Goal: Task Accomplishment & Management: Use online tool/utility

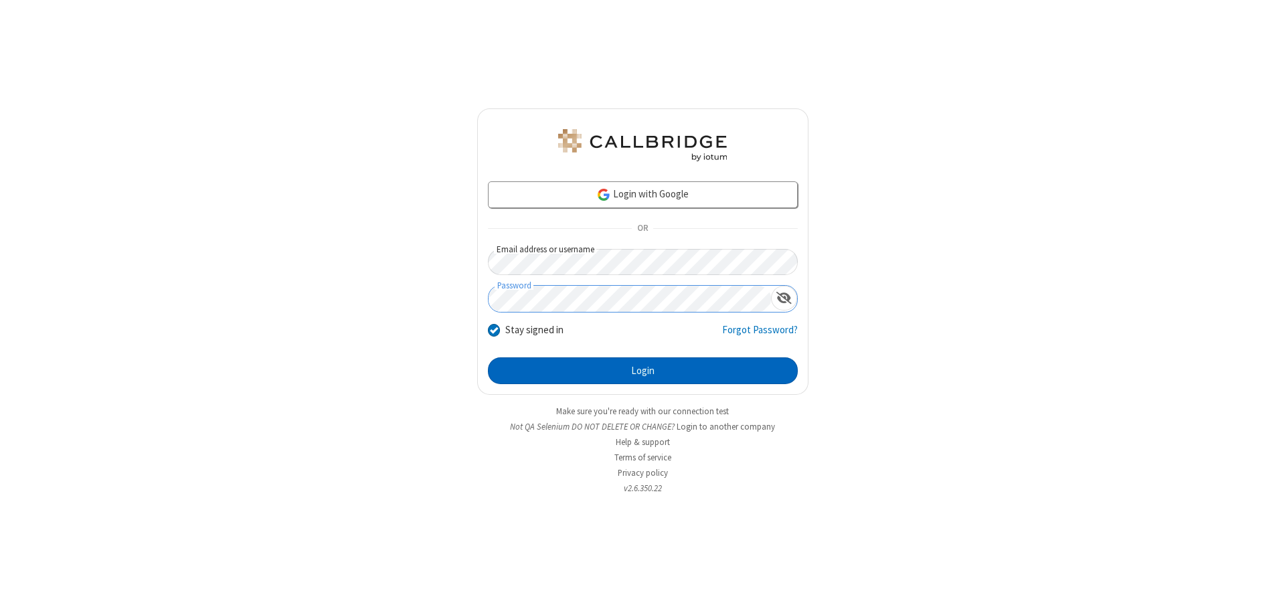
click at [643, 371] on button "Login" at bounding box center [643, 371] width 310 height 27
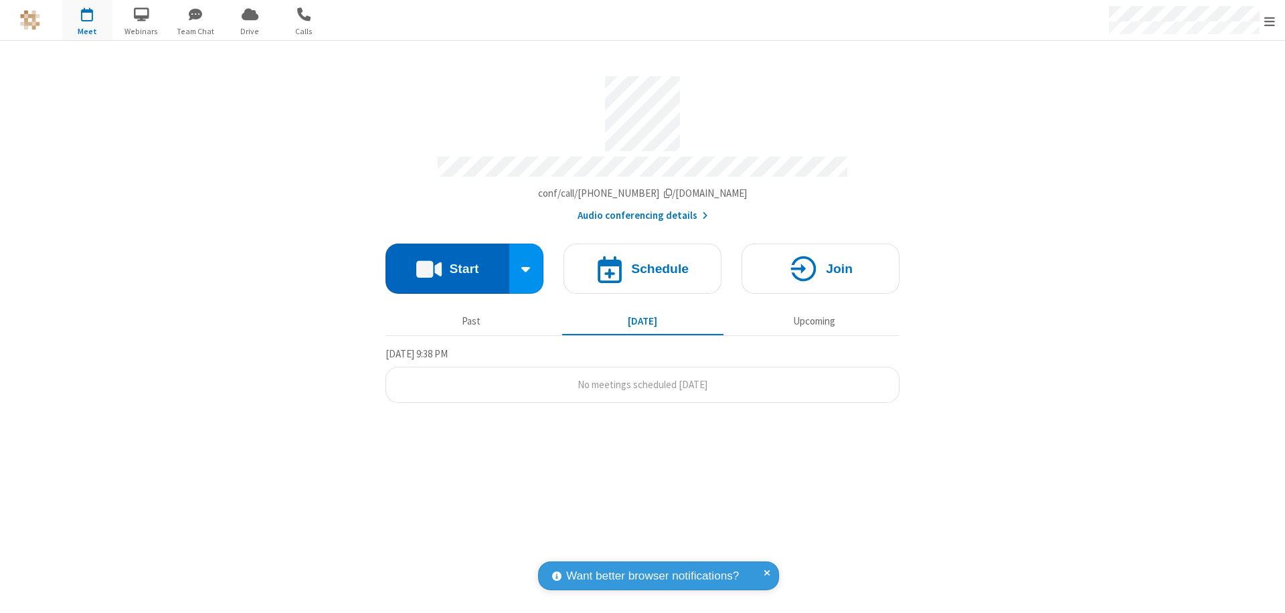
click at [447, 262] on button "Start" at bounding box center [448, 269] width 124 height 50
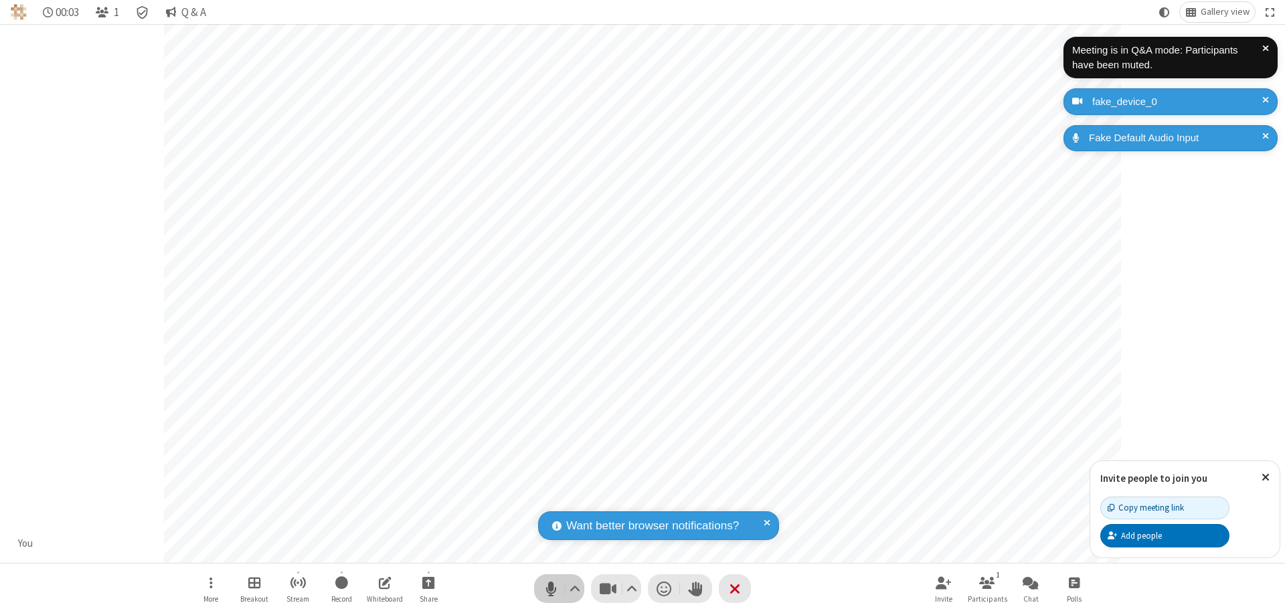
click at [551, 588] on span "Mute (⌘+Shift+A)" at bounding box center [551, 588] width 20 height 19
click at [551, 588] on span "Unmute (⌘+Shift+A)" at bounding box center [551, 588] width 20 height 19
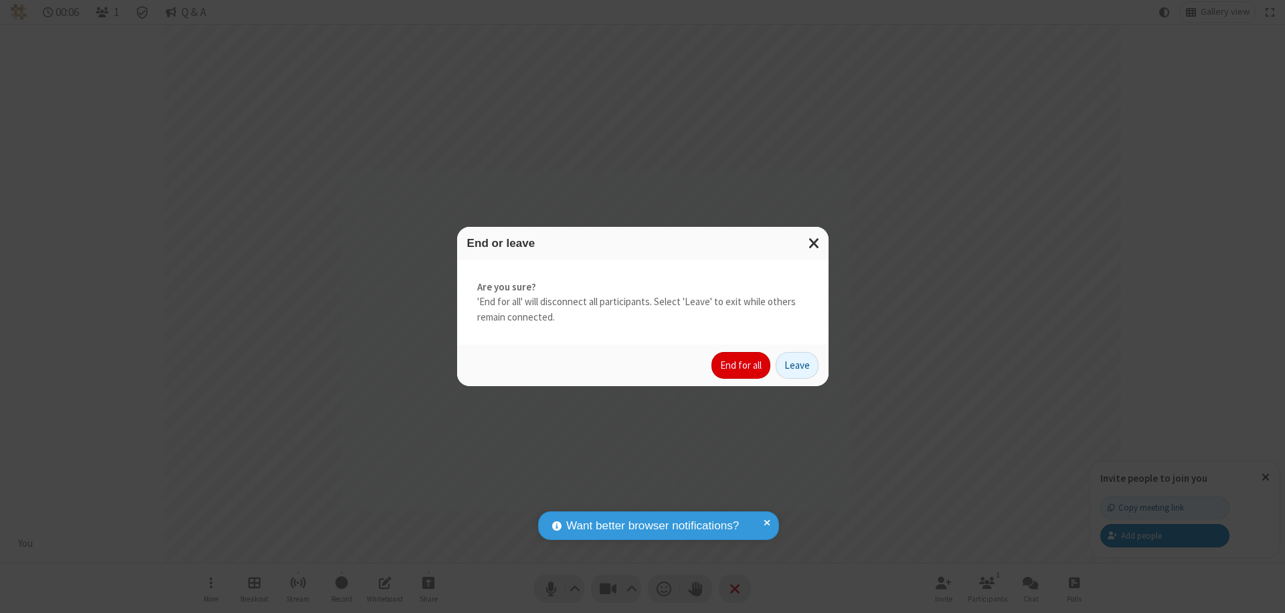
click at [742, 366] on button "End for all" at bounding box center [741, 365] width 59 height 27
